Goal: Information Seeking & Learning: Understand process/instructions

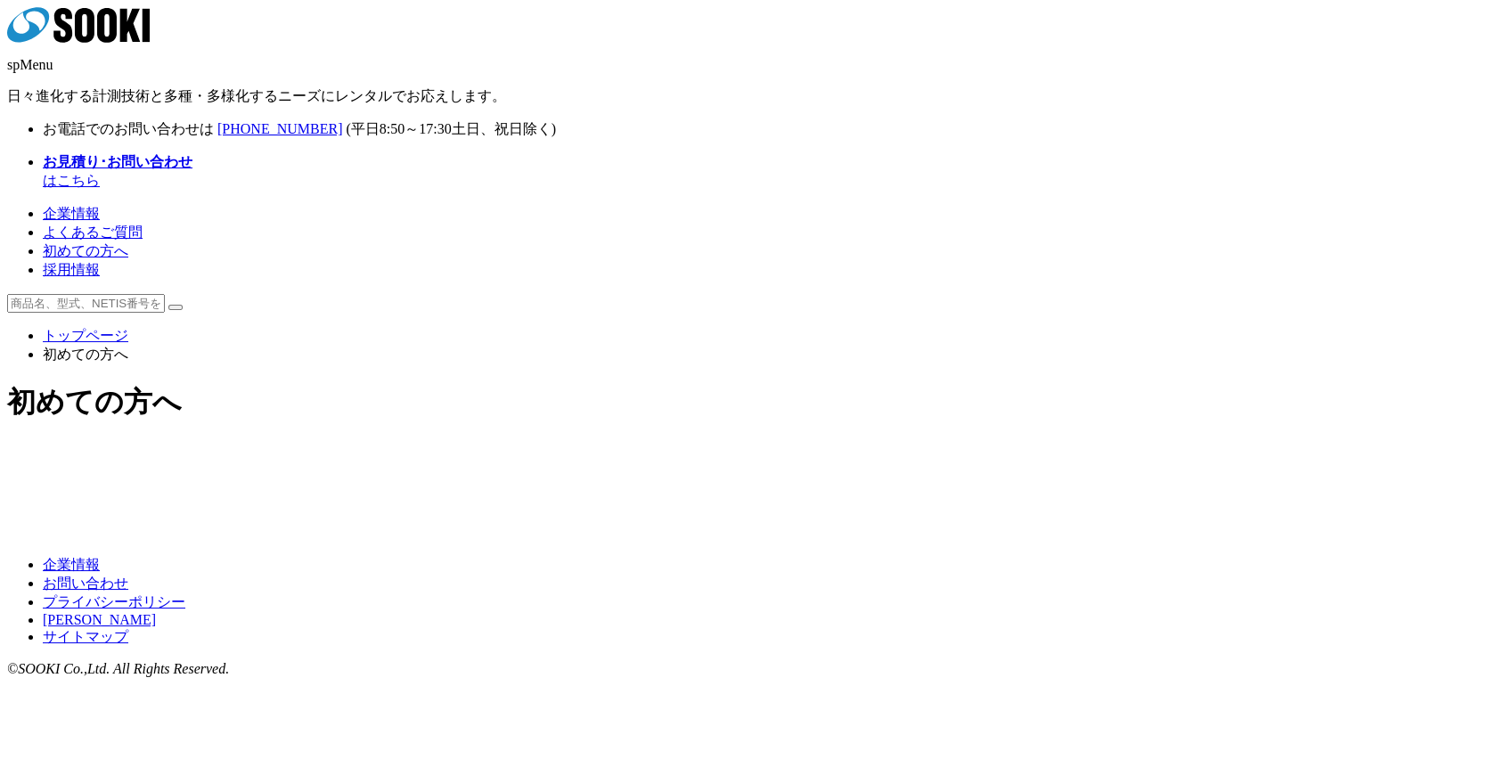
click at [675, 459] on img at bounding box center [617, 459] width 257 height 0
click at [1383, 205] on div "企業情報 よくあるご質問 初めての方へ 採用情報" at bounding box center [756, 243] width 1497 height 75
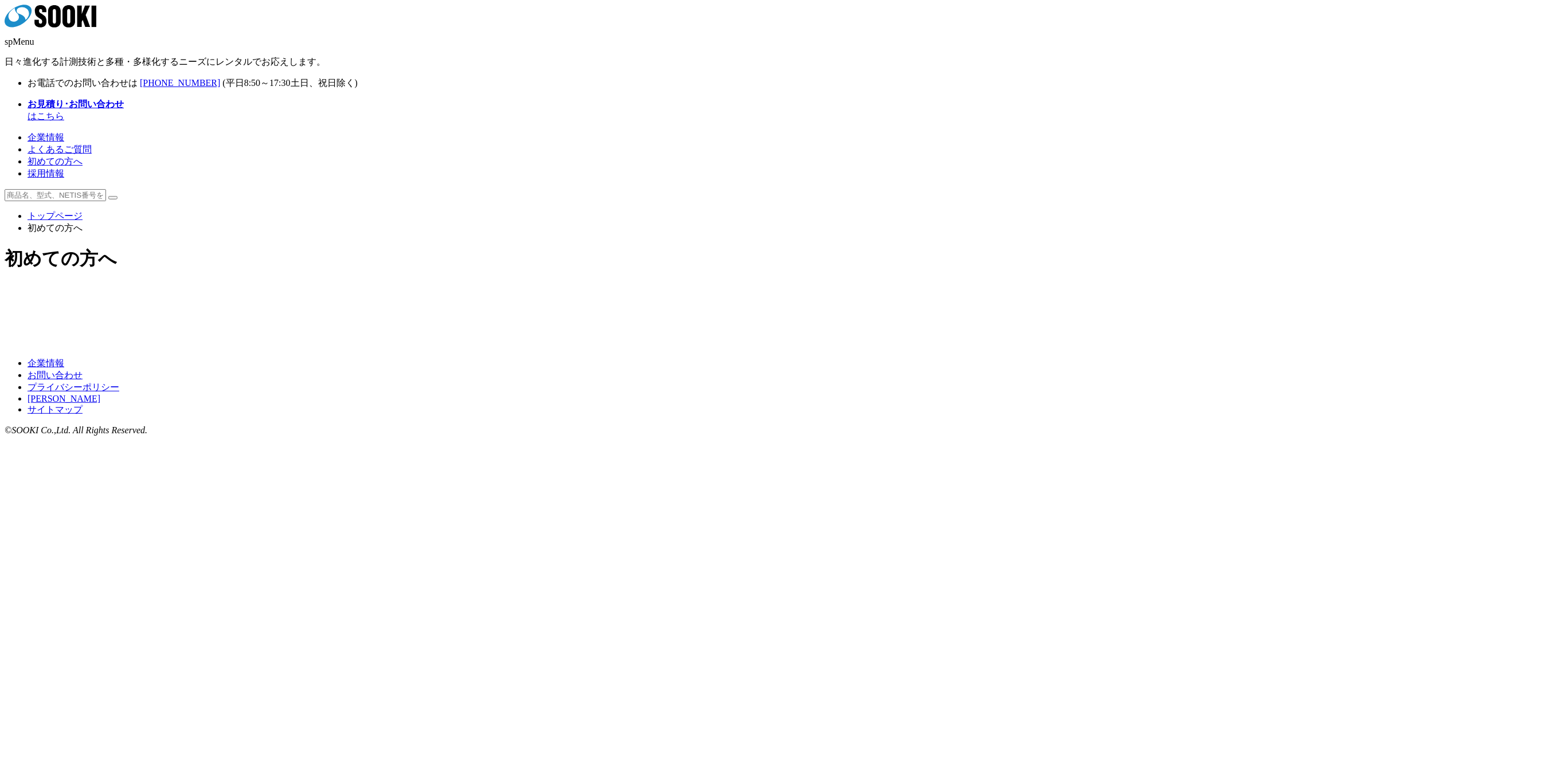
click at [61, 26] on icon at bounding box center [54, 16] width 13 height 22
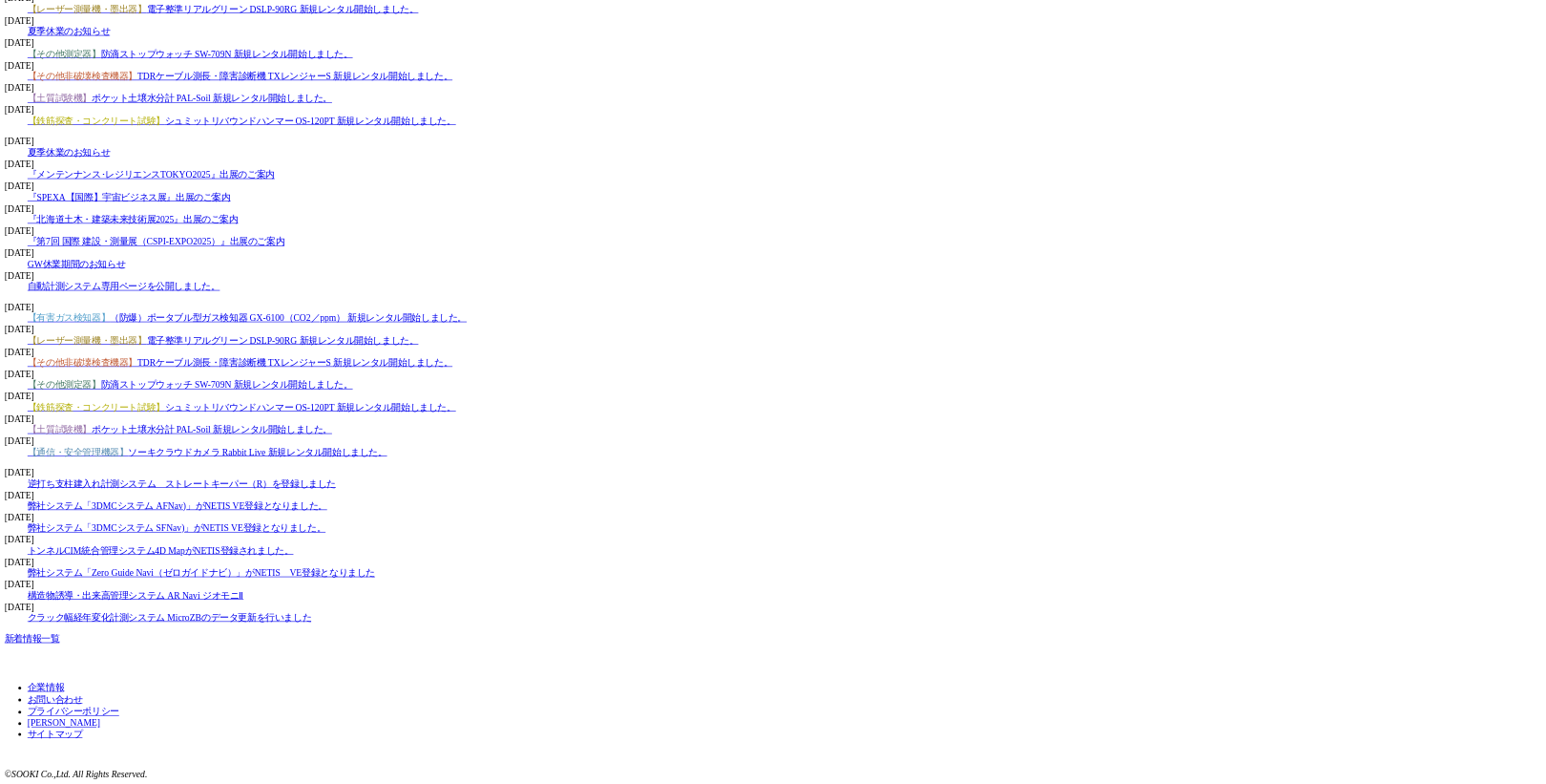
scroll to position [2675, 0]
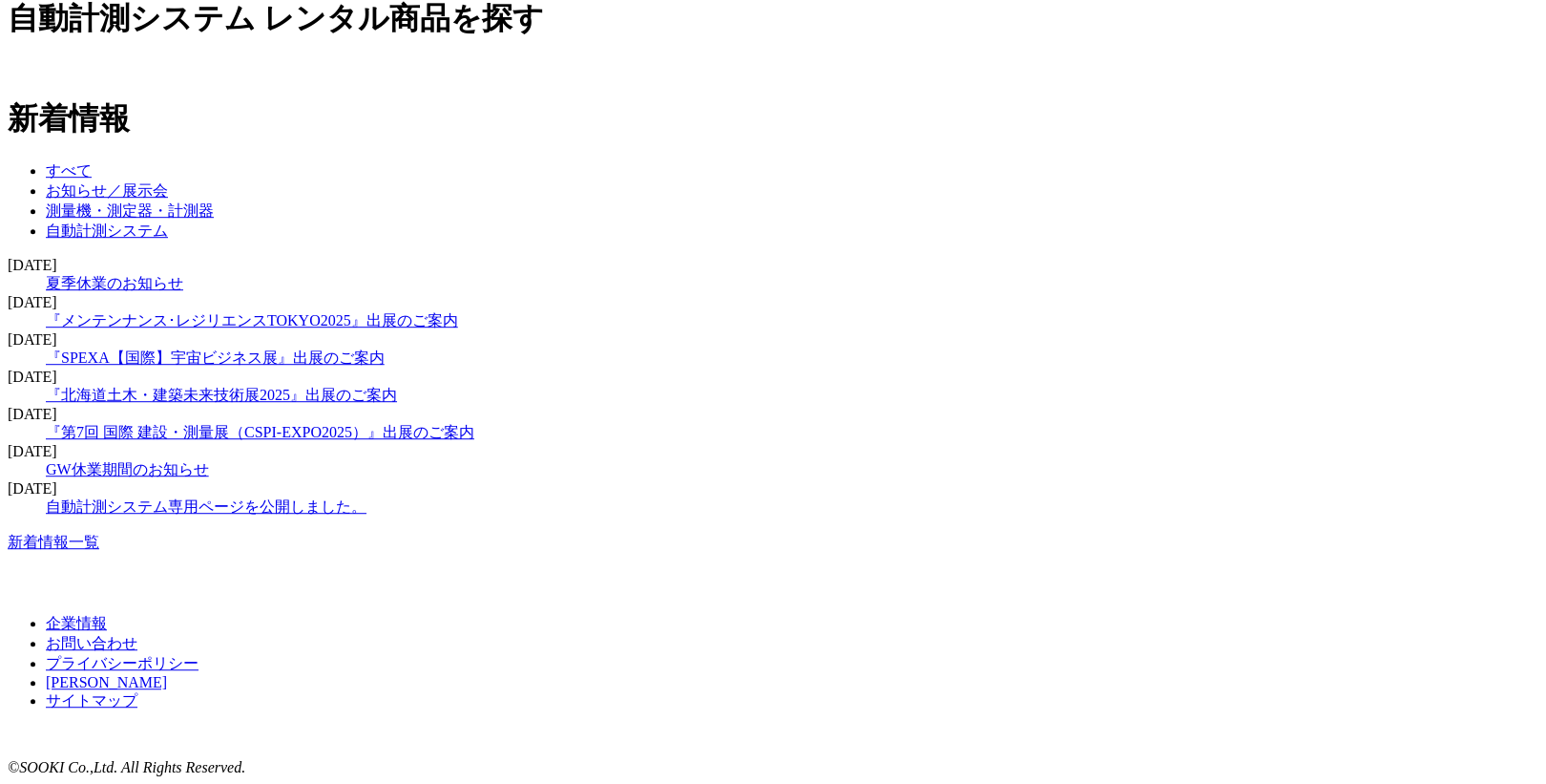
scroll to position [2879, 0]
click at [123, 389] on div "新着情報 すべて お知らせ／展示会 測量機・測定器・計測器 自動計測システム 2025.08.07 【有害ガス検知器】 （防爆）ポータブル型ガス検知器 GX-…" at bounding box center [773, 324] width 1531 height 453
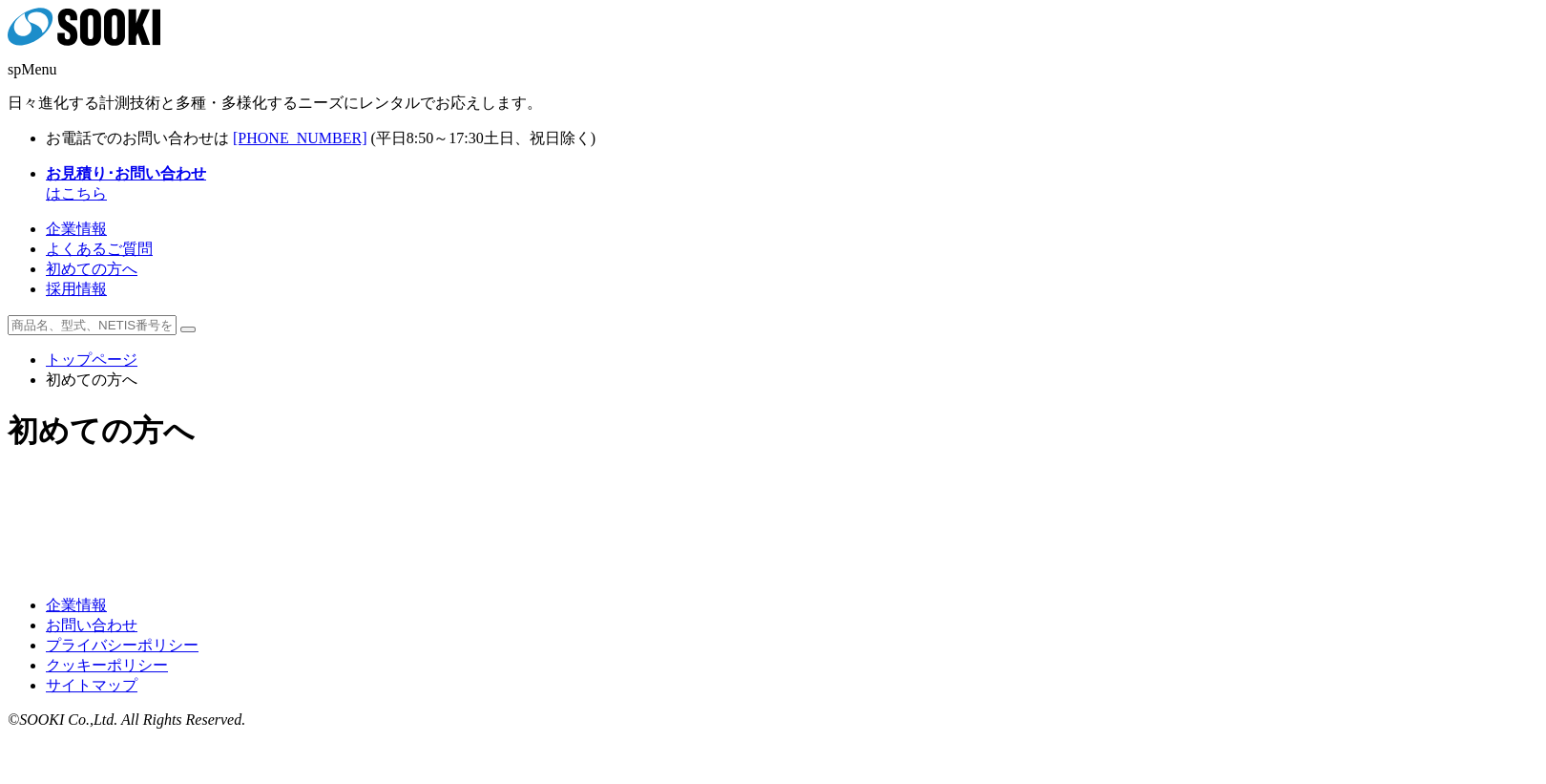
click at [160, 46] on icon "株式会社 ソーキ" at bounding box center [84, 27] width 153 height 38
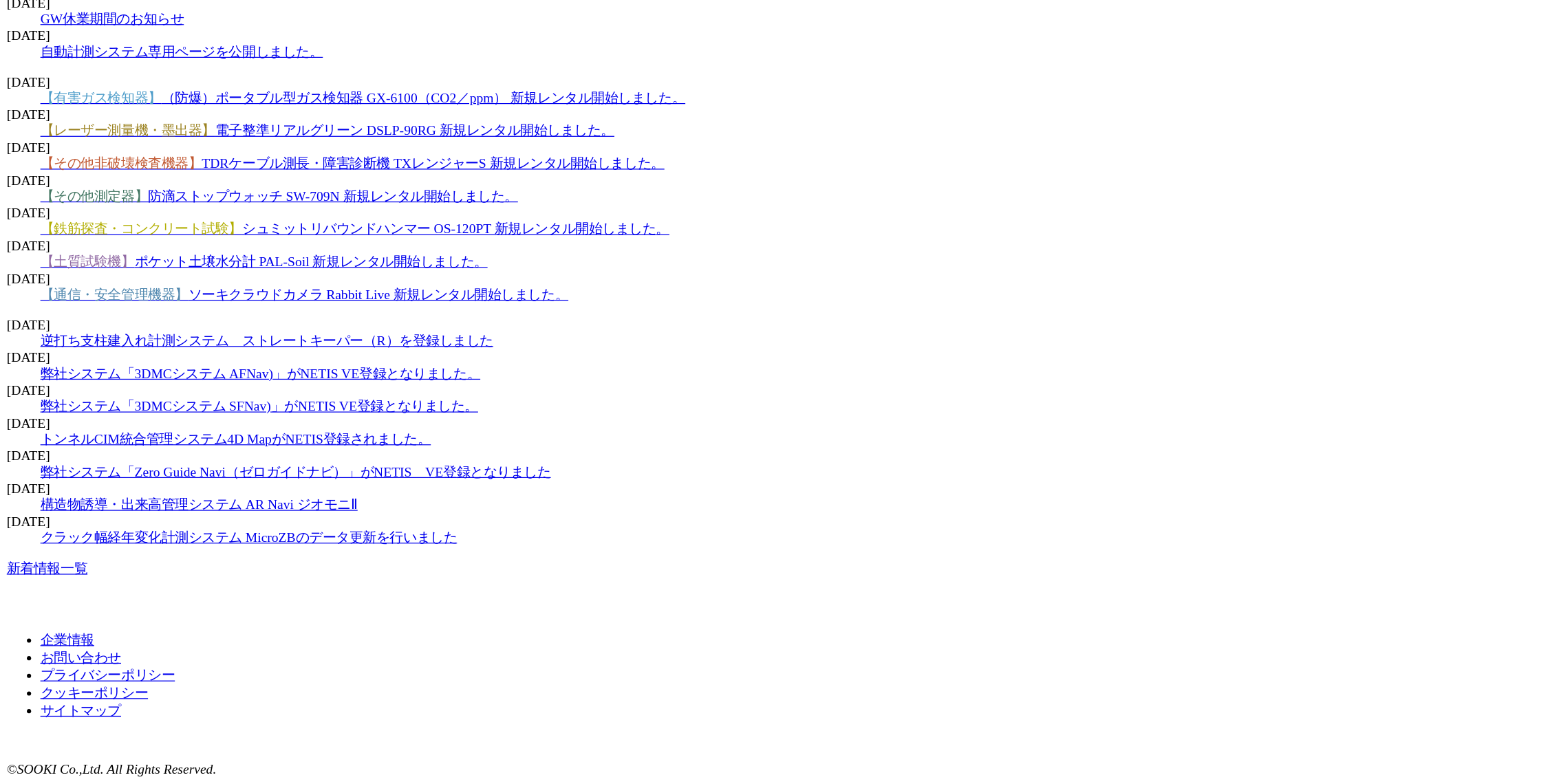
scroll to position [1850, 0]
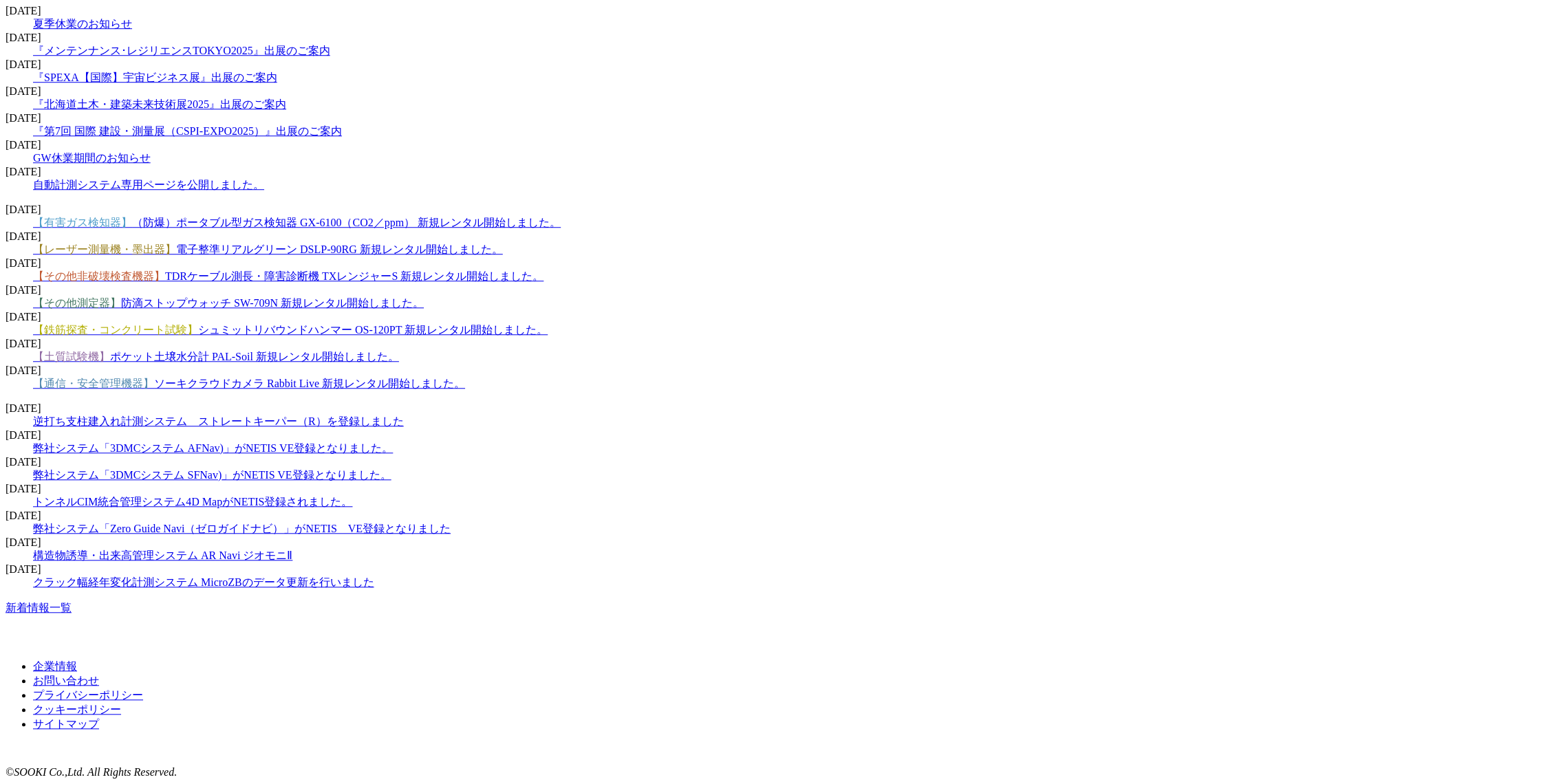
click at [216, 448] on div "新着情報 すべて お知らせ／展示会 測量機・測定器・計測器 自動計測システム 2025.08.07 【有害ガス検知器】 （防爆）ポータブル型ガス検知器 GX-…" at bounding box center [774, 153] width 1537 height 923
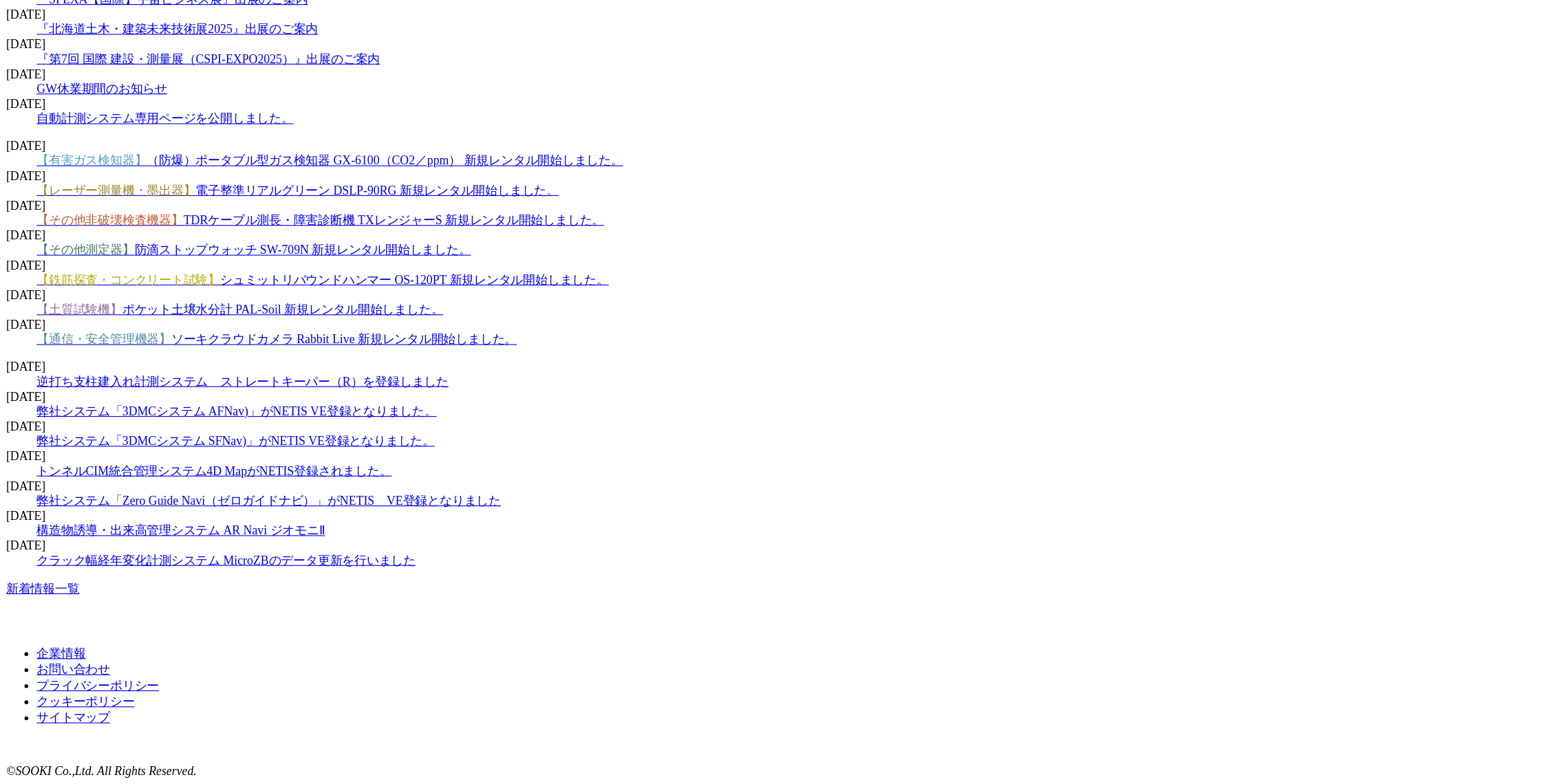
scroll to position [2084, 0]
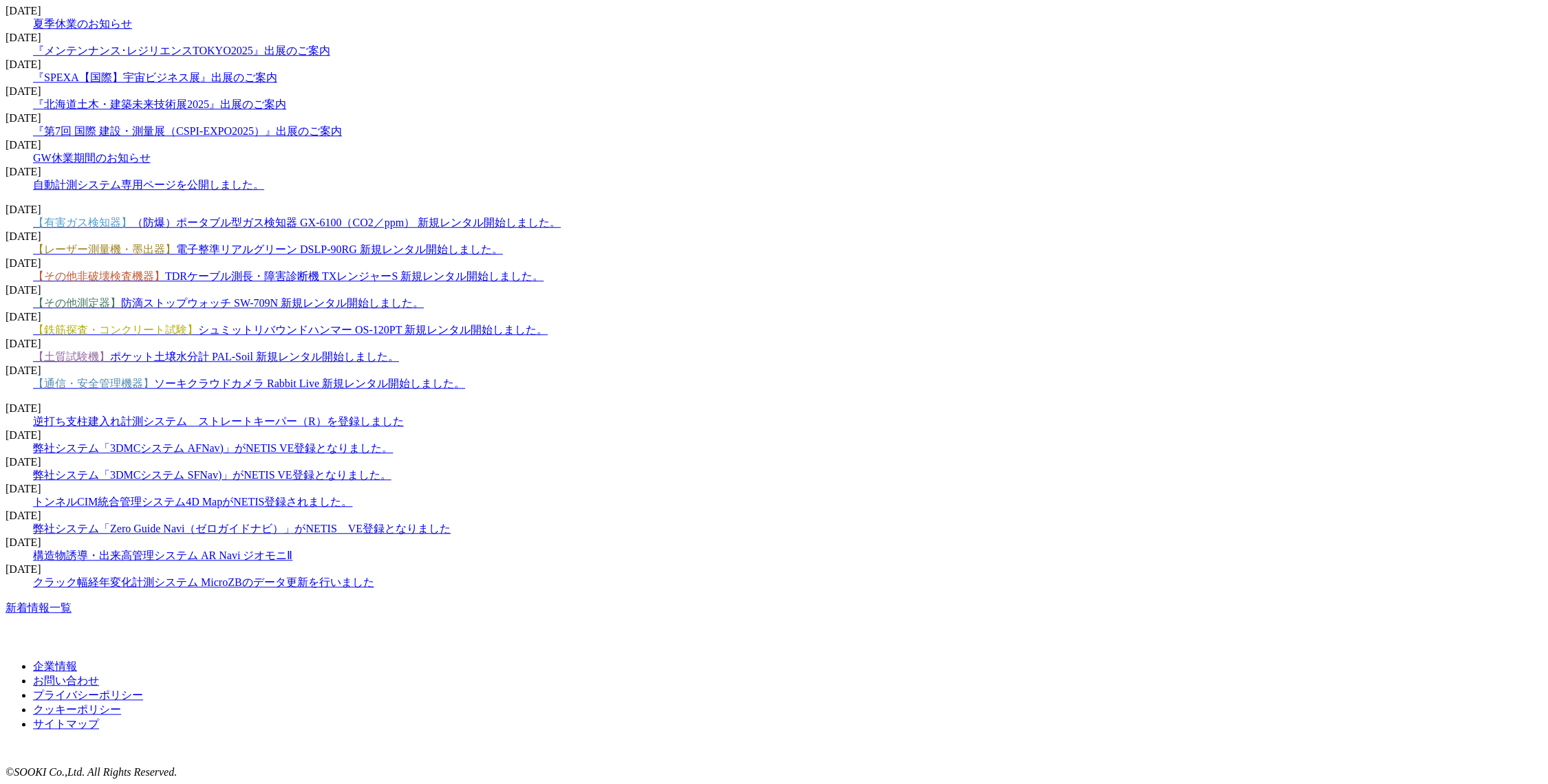
click at [270, 466] on div "新着情報 すべて お知らせ／展示会 測量機・測定器・計測器 自動計測システム 2025.08.07 【有害ガス検知器】 （防爆）ポータブル型ガス検知器 GX-…" at bounding box center [774, 153] width 1537 height 923
click at [220, 559] on div "新着情報 すべて お知らせ／展示会 測量機・測定器・計測器 自動計測システム [DATE] 【有害ガス検知器】 （防爆）ポータブル型ガス検知器 GX-6100…" at bounding box center [774, 153] width 1537 height 923
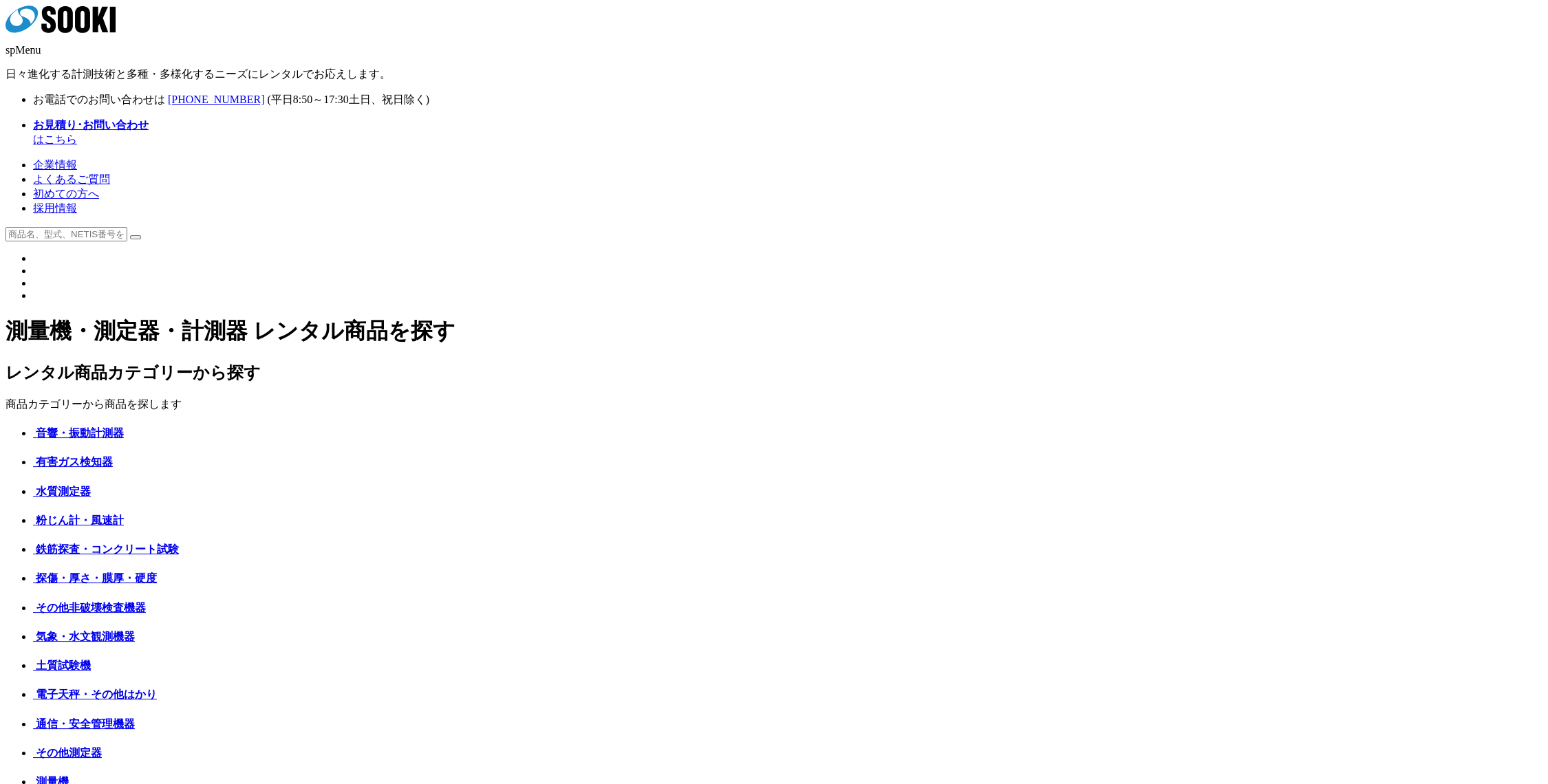
click at [99, 188] on span "初めての方へ" at bounding box center [66, 194] width 66 height 12
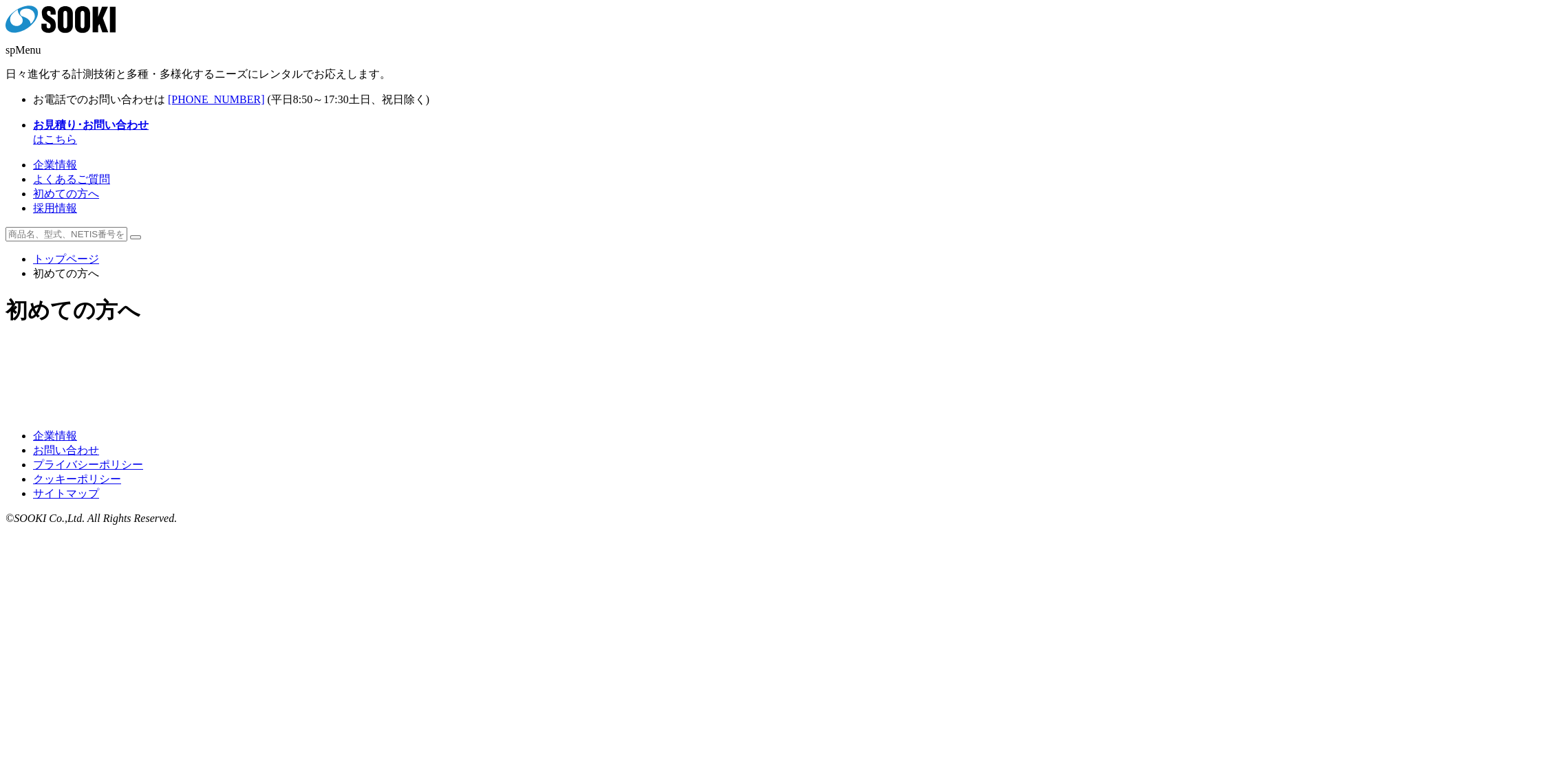
click at [616, 355] on img at bounding box center [666, 355] width 198 height 0
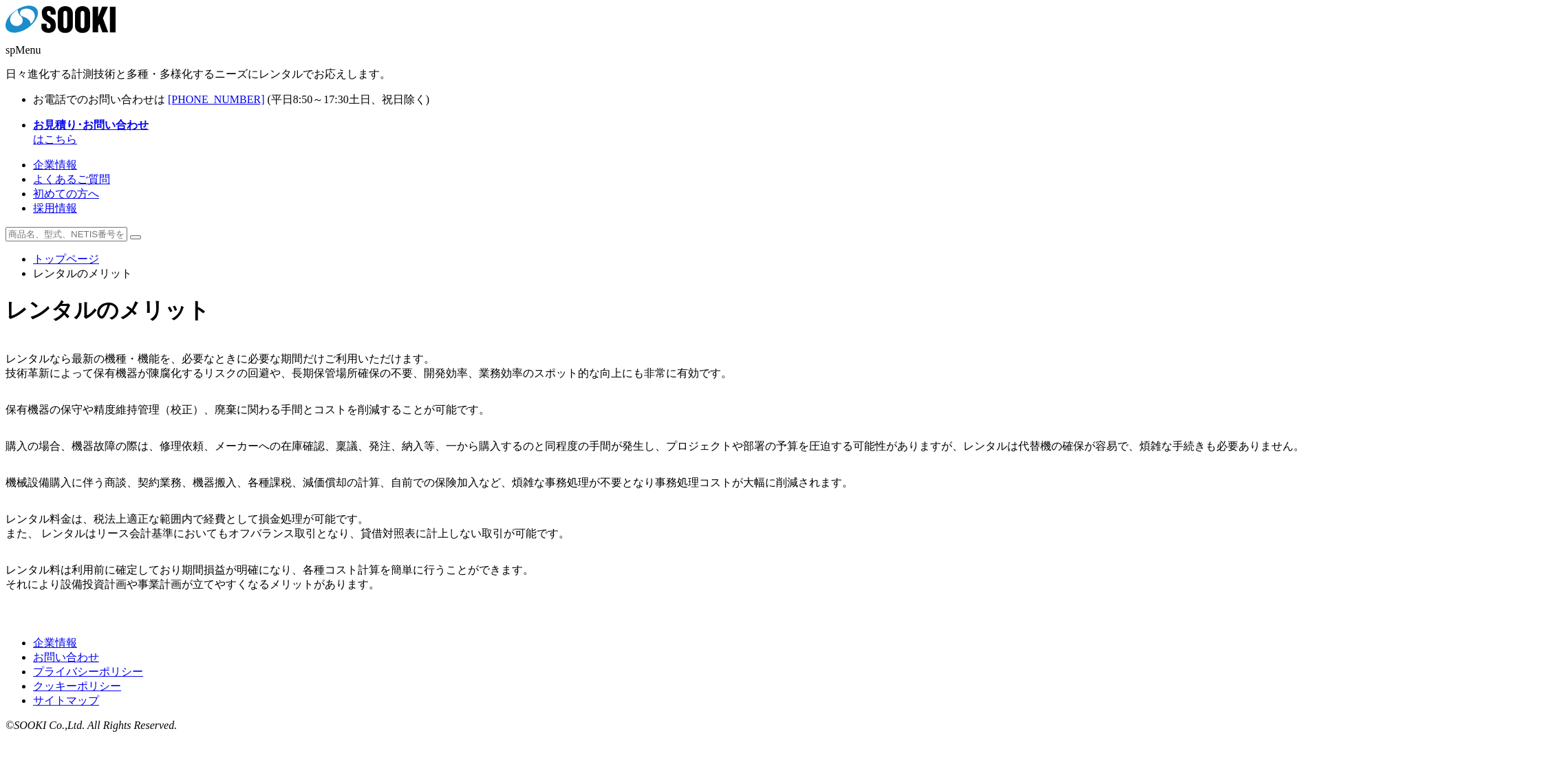
click at [507, 267] on li "レンタルのメリット" at bounding box center [788, 274] width 1510 height 14
click at [99, 253] on link "トップページ" at bounding box center [66, 259] width 66 height 12
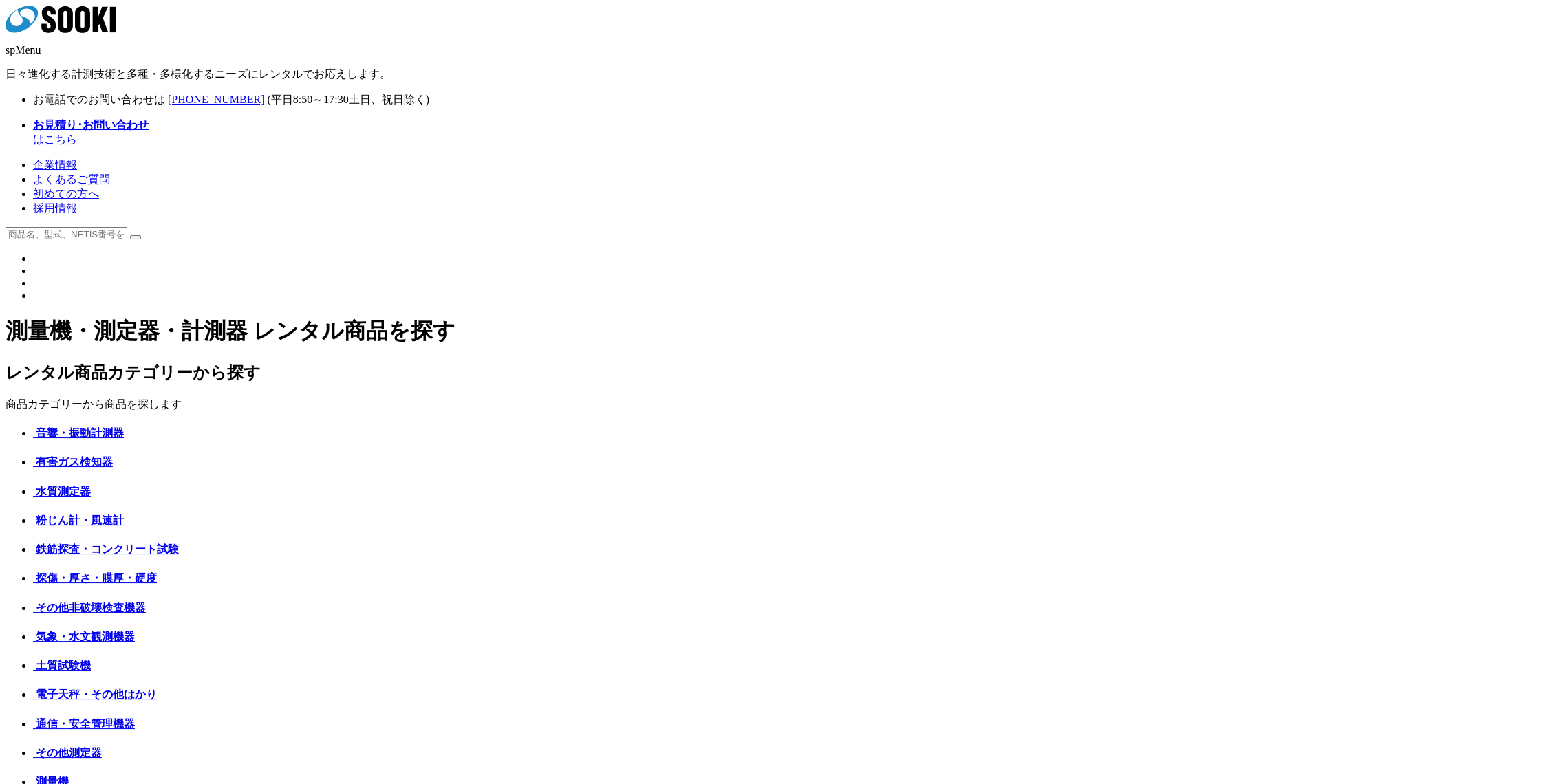
click at [99, 188] on span "初めての方へ" at bounding box center [66, 194] width 66 height 12
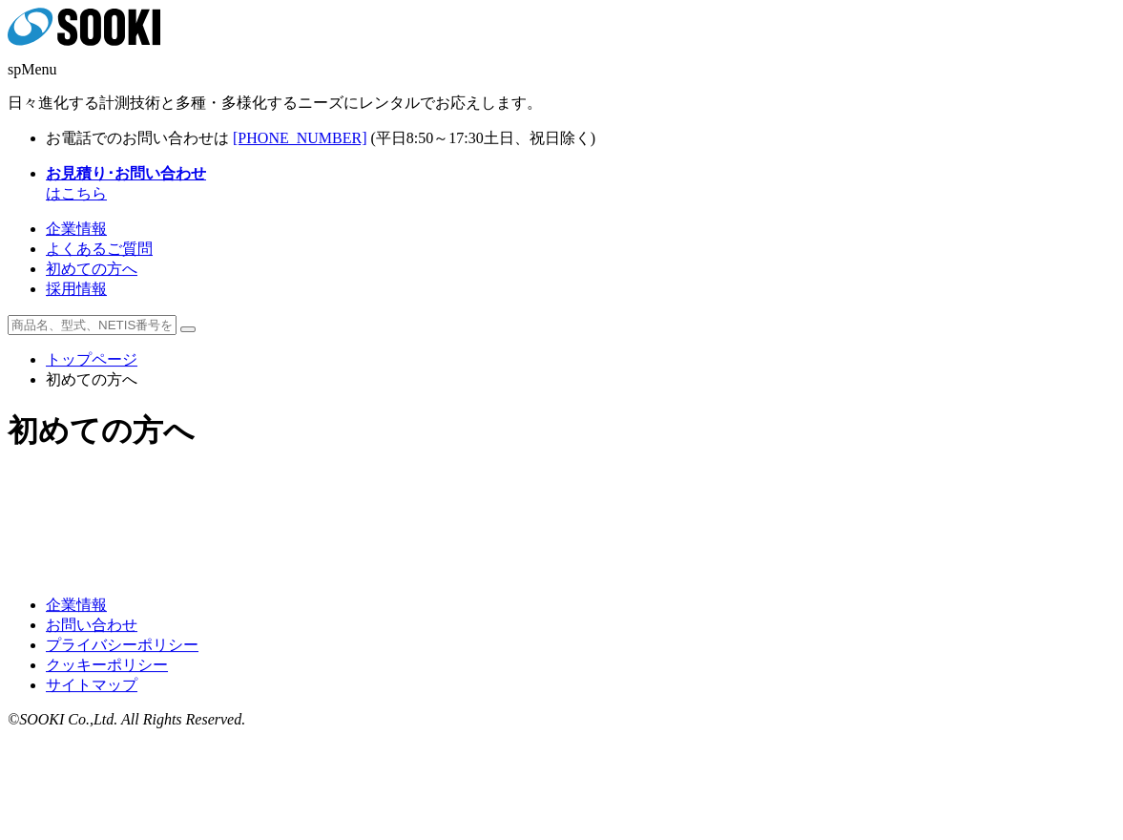
click at [428, 492] on img at bounding box center [413, 492] width 275 height 0
click at [695, 492] on img at bounding box center [711, 492] width 275 height 0
click at [469, 515] on img at bounding box center [413, 515] width 275 height 0
click at [667, 515] on img at bounding box center [711, 515] width 275 height 0
click at [681, 515] on img at bounding box center [711, 515] width 275 height 0
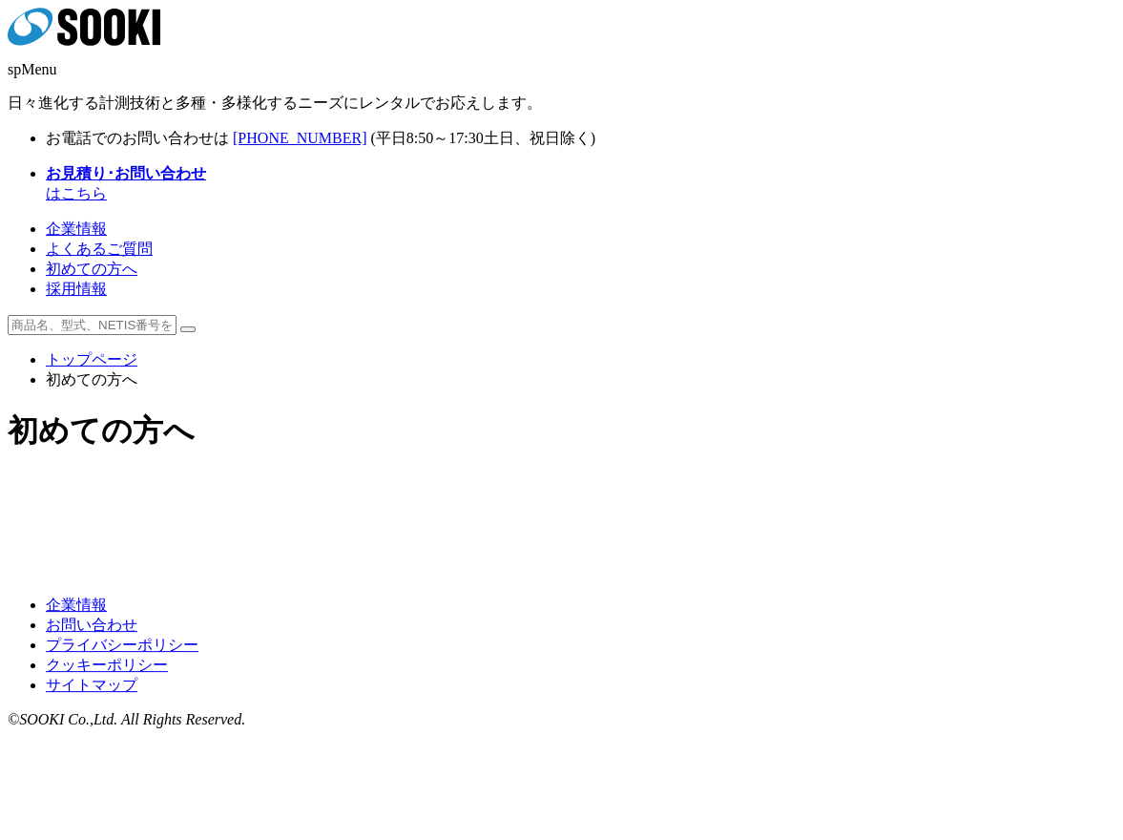
click at [746, 492] on img at bounding box center [711, 492] width 275 height 0
click at [455, 492] on img at bounding box center [413, 492] width 275 height 0
click at [715, 492] on img at bounding box center [711, 492] width 275 height 0
click at [458, 492] on img at bounding box center [413, 492] width 275 height 0
click at [137, 261] on span "初めての方へ" at bounding box center [92, 269] width 92 height 16
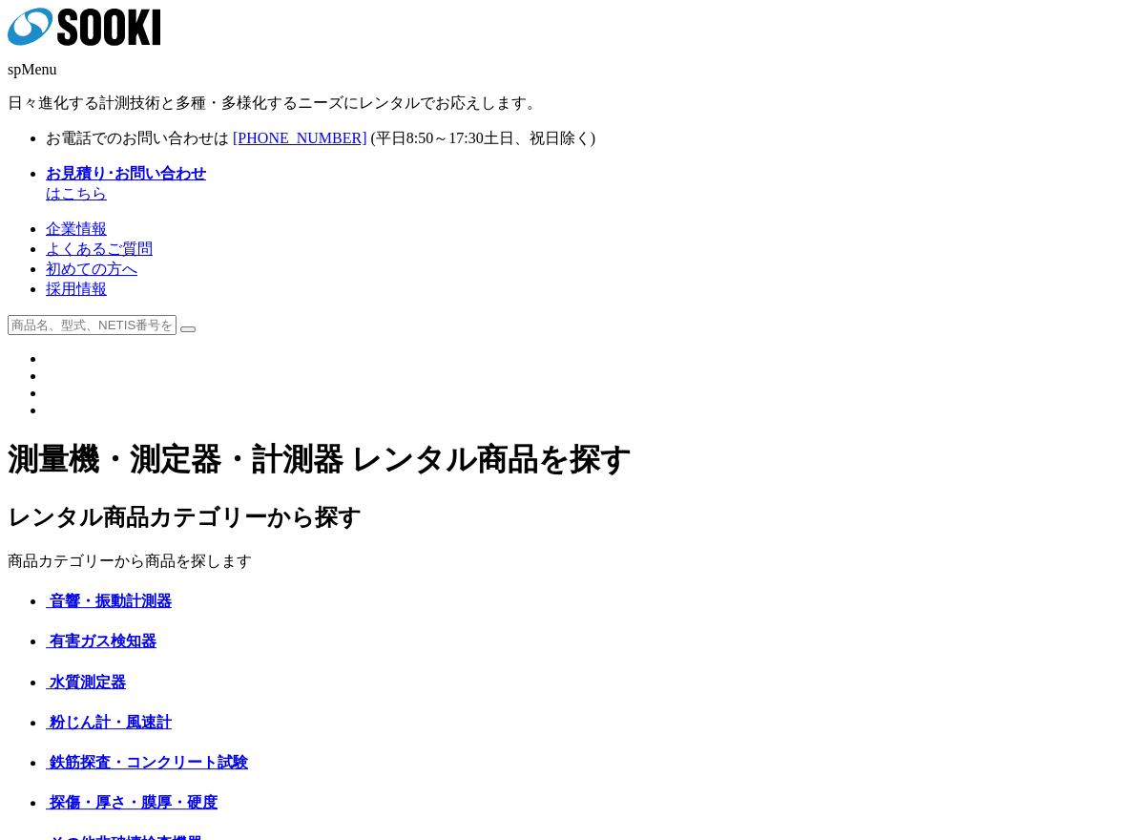
click at [153, 241] on link "よくあるご質問" at bounding box center [99, 249] width 107 height 16
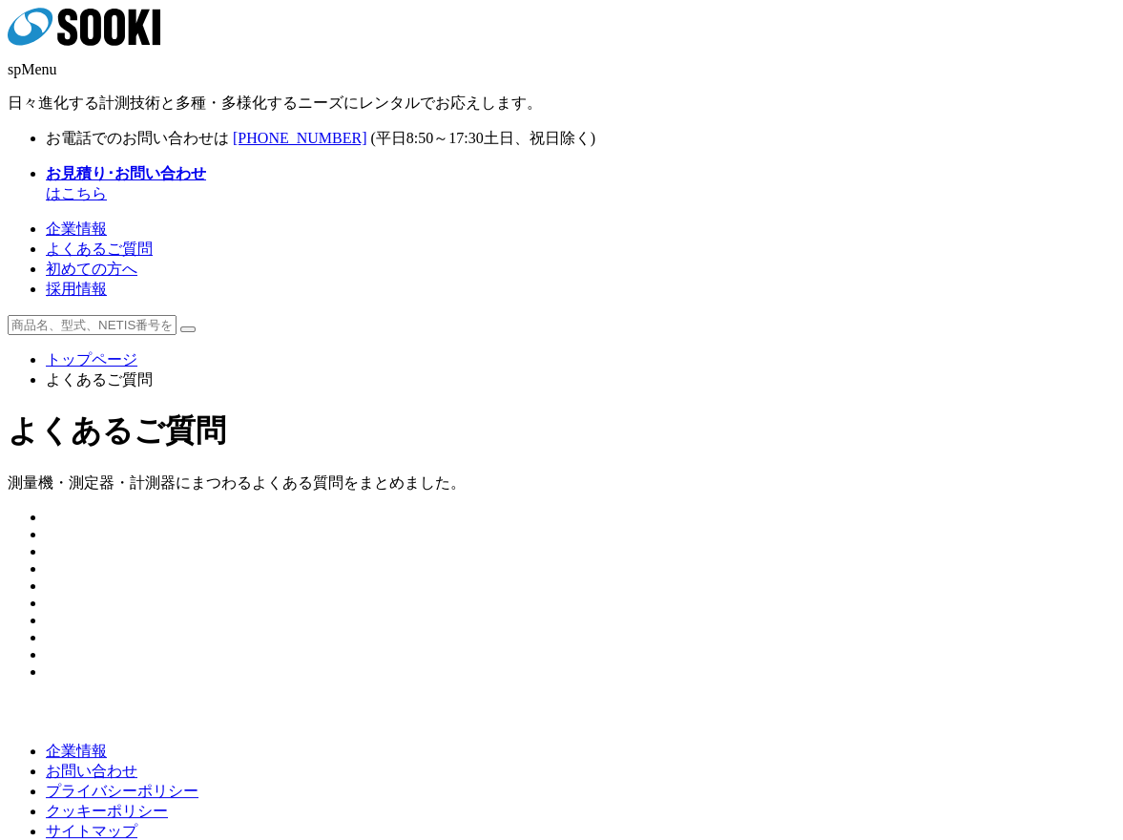
click at [137, 261] on span "初めての方へ" at bounding box center [92, 269] width 92 height 16
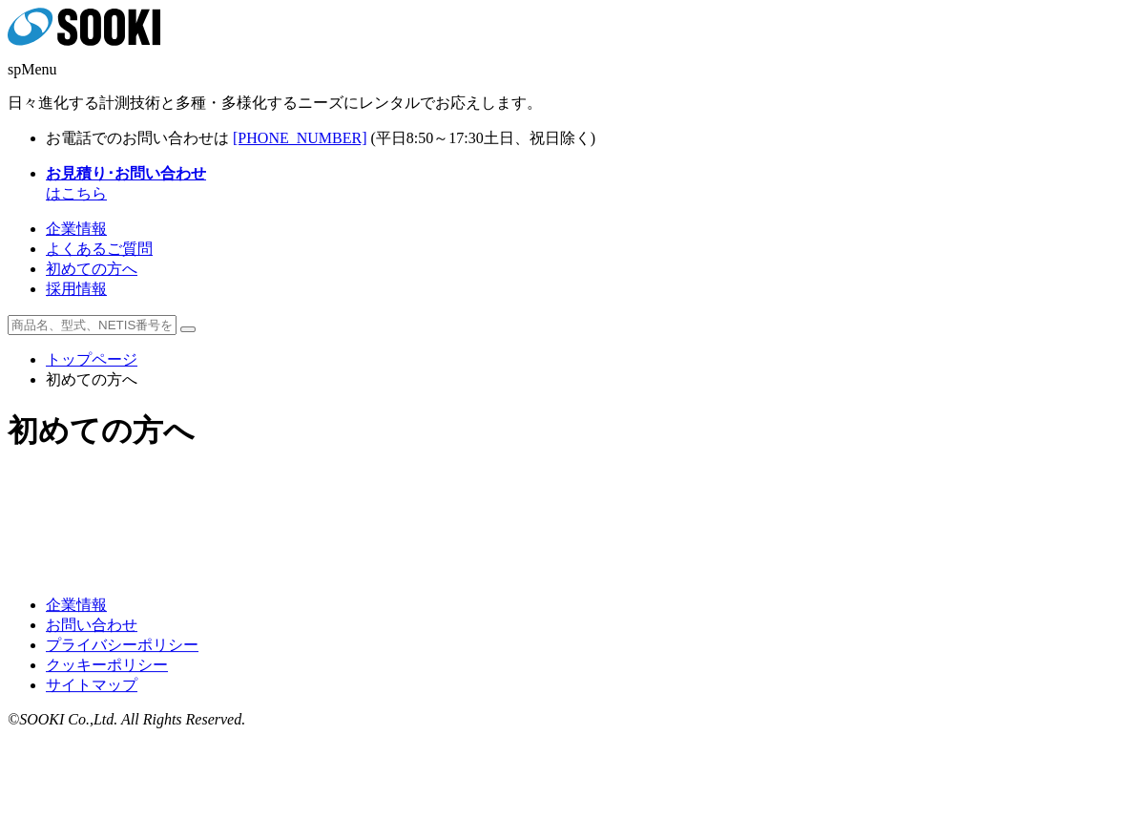
click at [107, 220] on link "企業情報" at bounding box center [76, 228] width 61 height 16
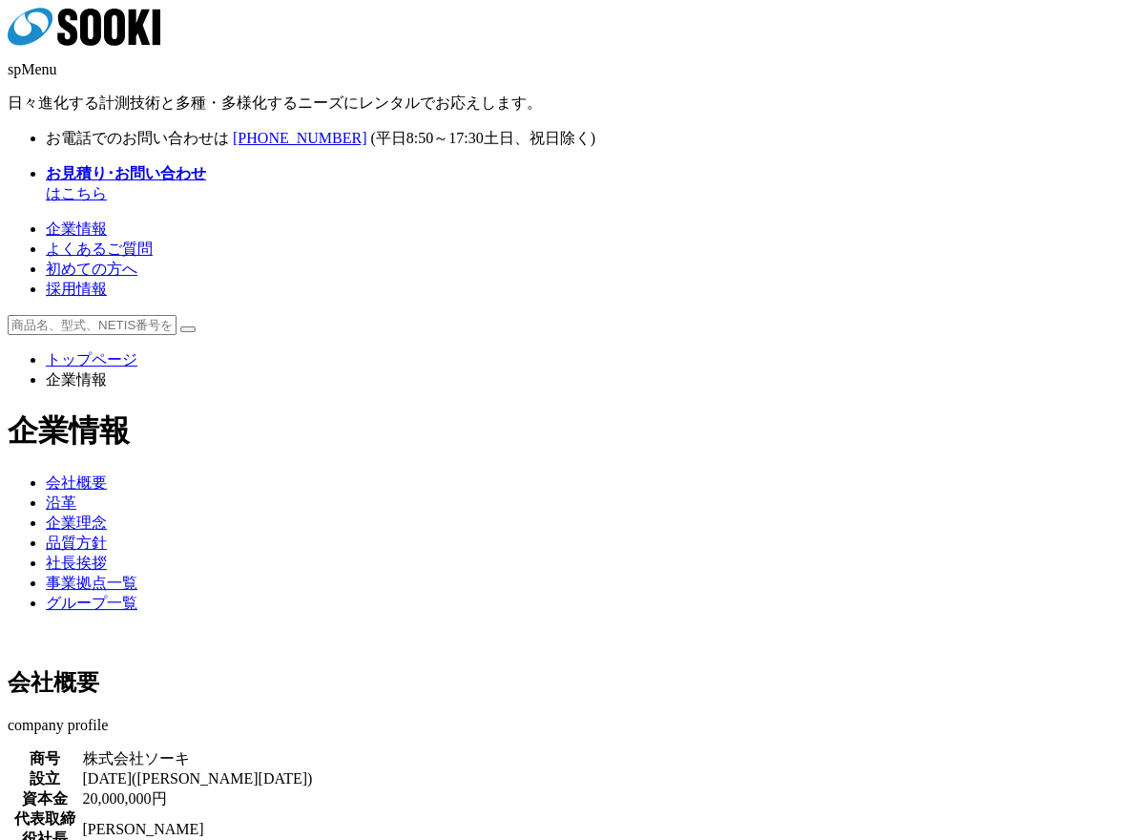
click at [137, 261] on span "初めての方へ" at bounding box center [92, 269] width 92 height 16
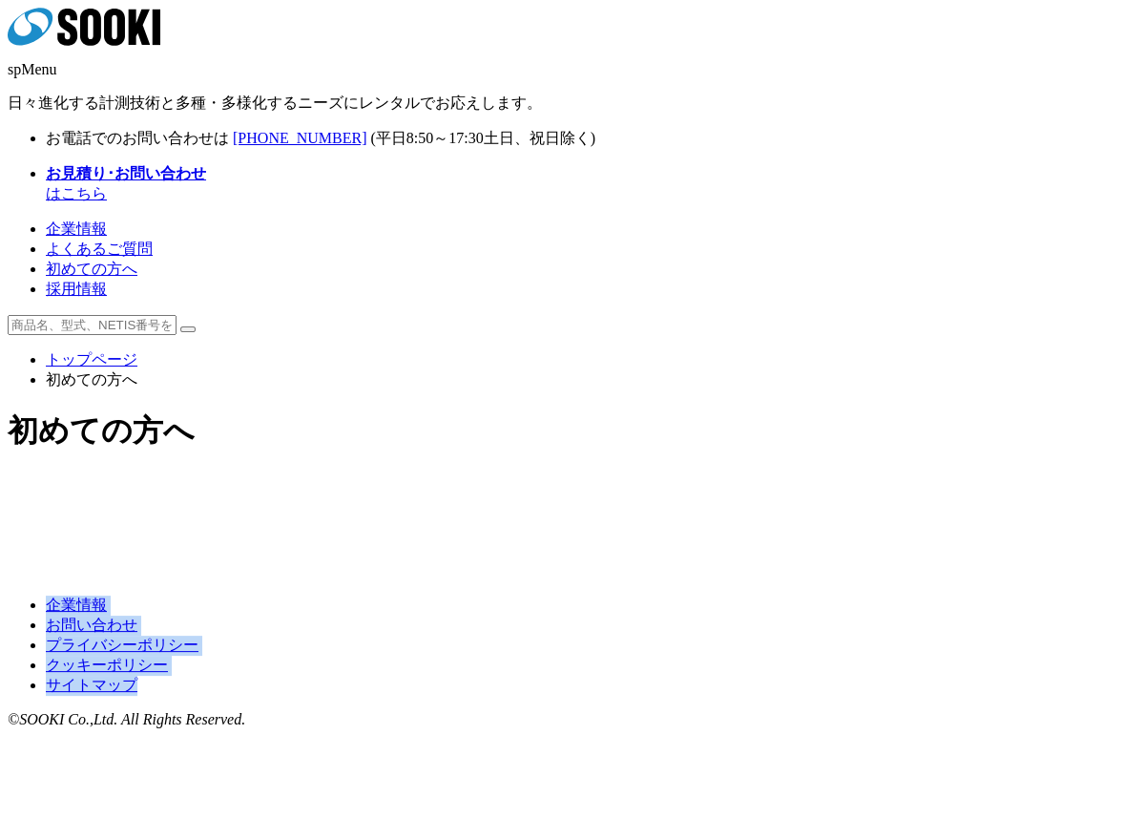
drag, startPoint x: 751, startPoint y: 126, endPoint x: 727, endPoint y: 654, distance: 528.3
click at [727, 580] on div at bounding box center [562, 572] width 1108 height 15
drag, startPoint x: 308, startPoint y: 656, endPoint x: 328, endPoint y: 638, distance: 27.0
click at [326, 580] on div at bounding box center [562, 572] width 1108 height 15
click at [413, 492] on img at bounding box center [413, 492] width 275 height 0
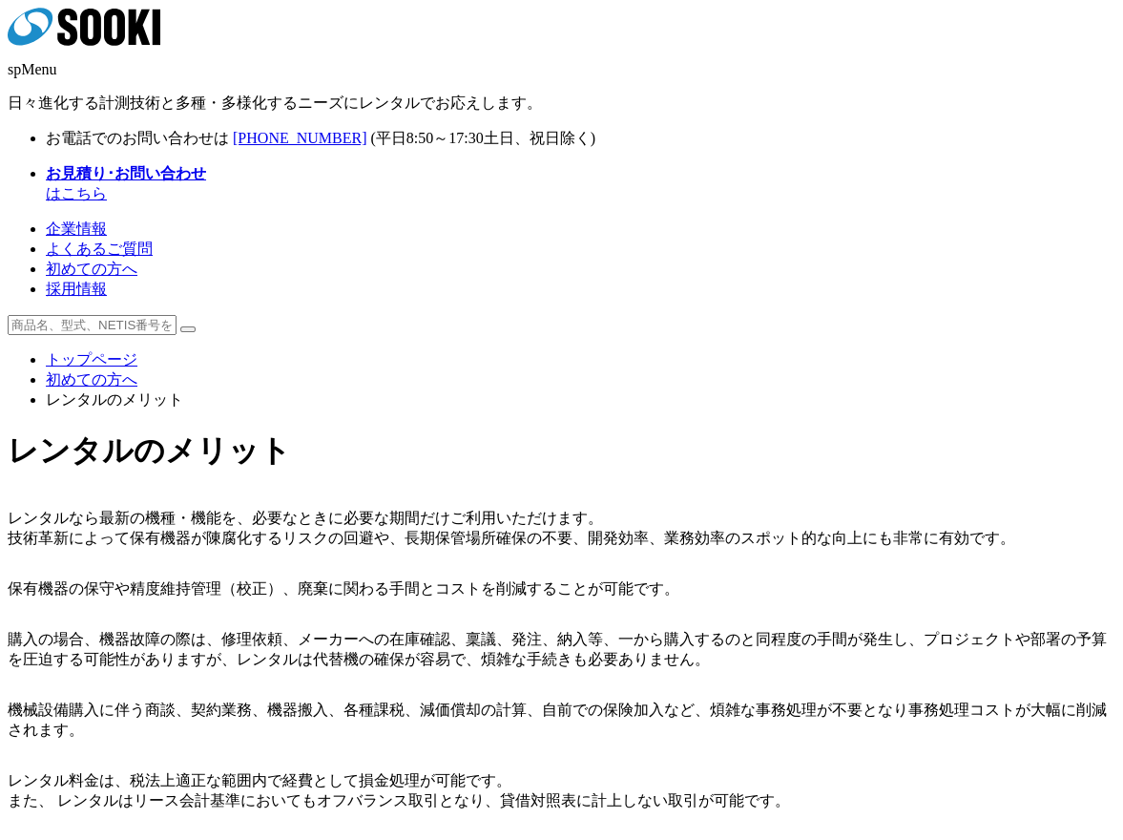
click at [137, 371] on link "初めての方へ" at bounding box center [92, 379] width 92 height 16
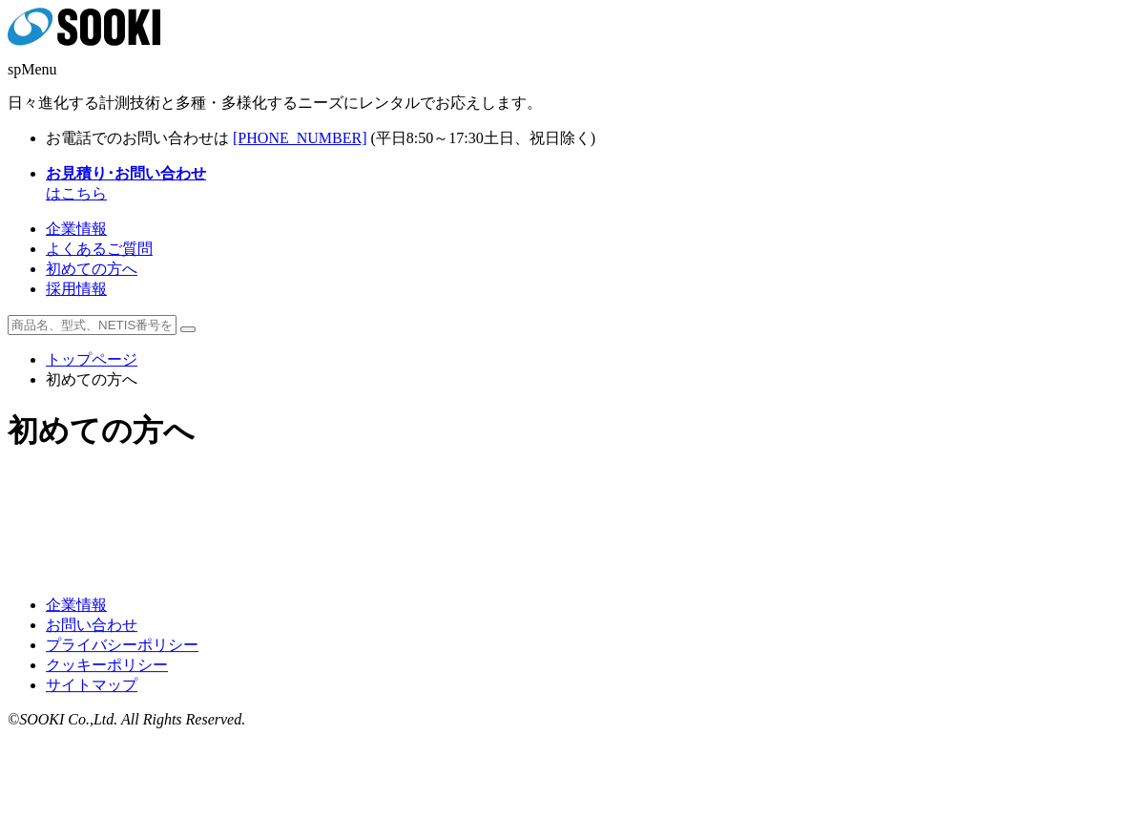
click at [691, 492] on img at bounding box center [711, 492] width 275 height 0
click at [391, 515] on img at bounding box center [413, 515] width 275 height 0
click at [648, 515] on img at bounding box center [711, 515] width 275 height 0
click at [397, 492] on img at bounding box center [413, 492] width 275 height 0
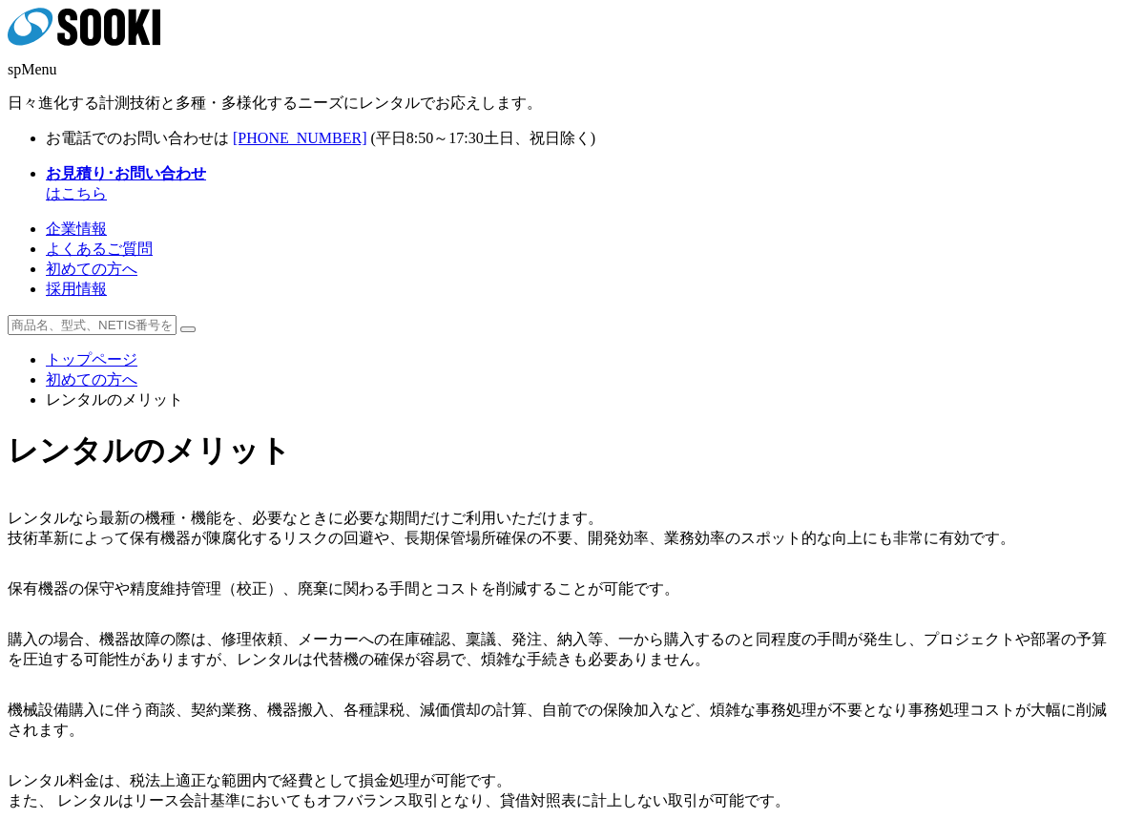
click at [285, 390] on li "レンタルのメリット" at bounding box center [581, 400] width 1070 height 20
click at [137, 371] on link "初めての方へ" at bounding box center [92, 379] width 92 height 16
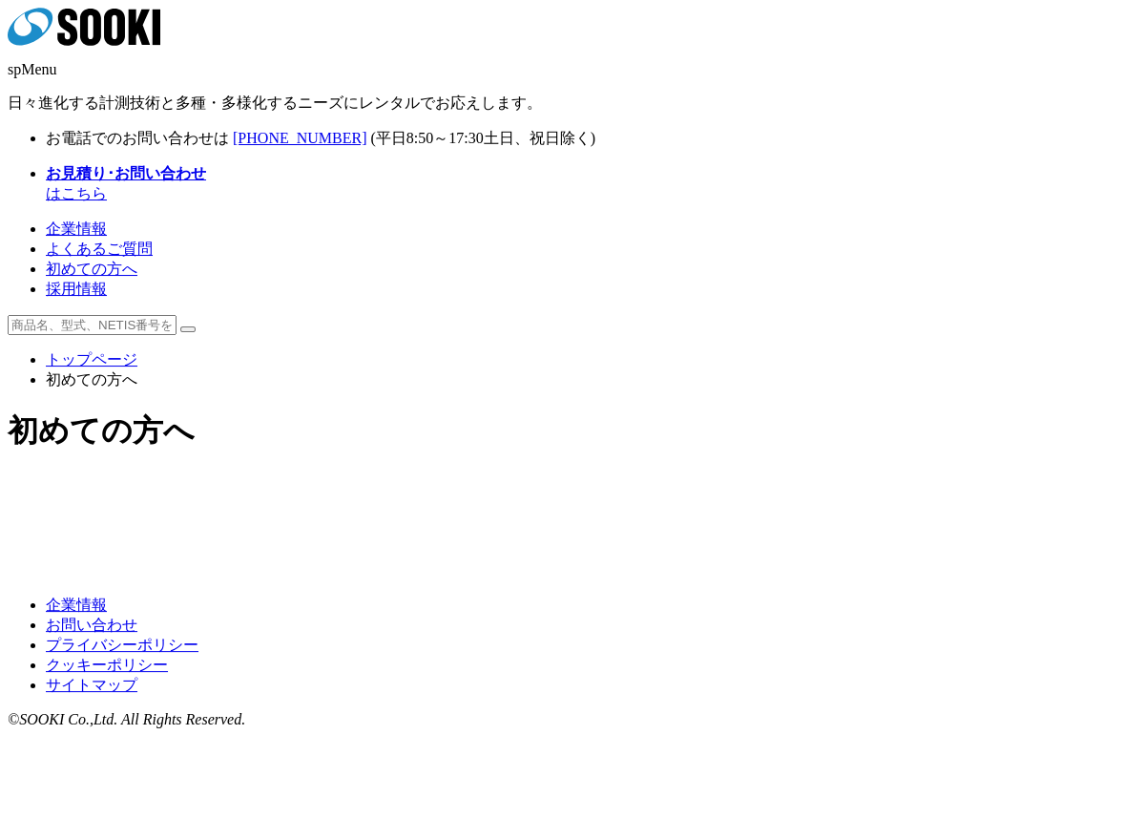
click at [460, 492] on img at bounding box center [413, 492] width 275 height 0
